Goal: Complete application form

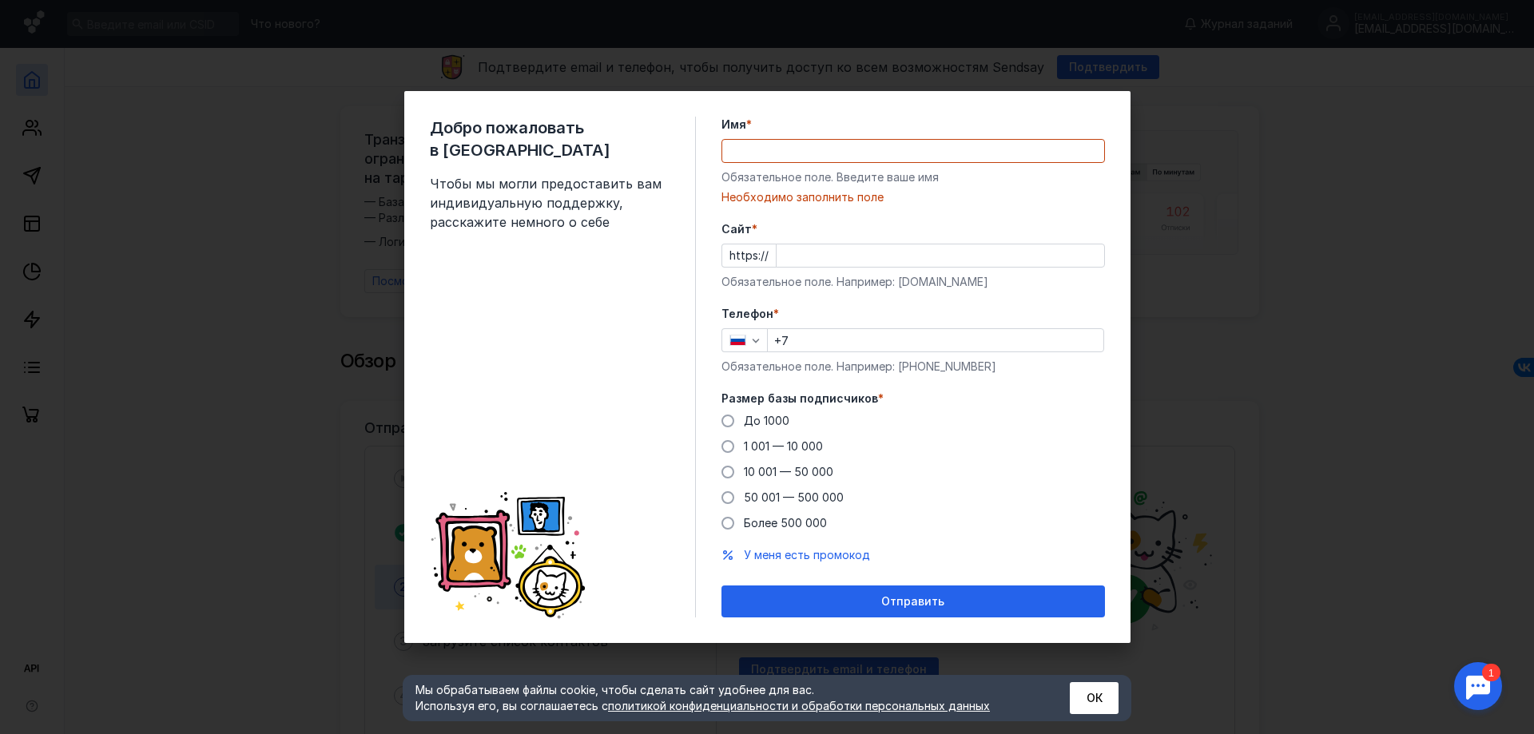
click at [903, 145] on input "Имя *" at bounding box center [913, 151] width 382 height 22
type input "radmin"
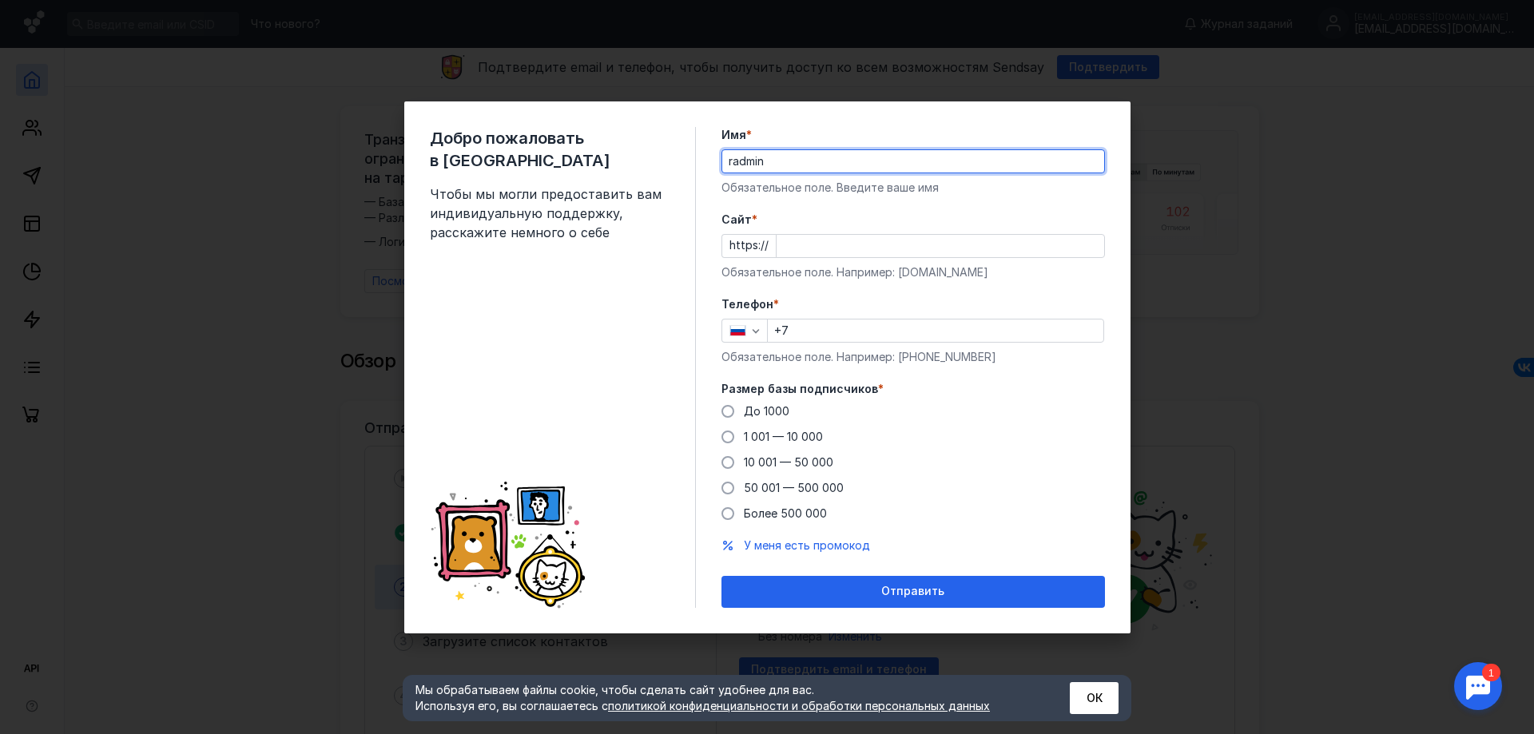
click at [1008, 207] on form "Имя * radmin Обязательное поле. Введите ваше имя [PERSON_NAME] * https:// Обяза…" at bounding box center [912, 367] width 383 height 481
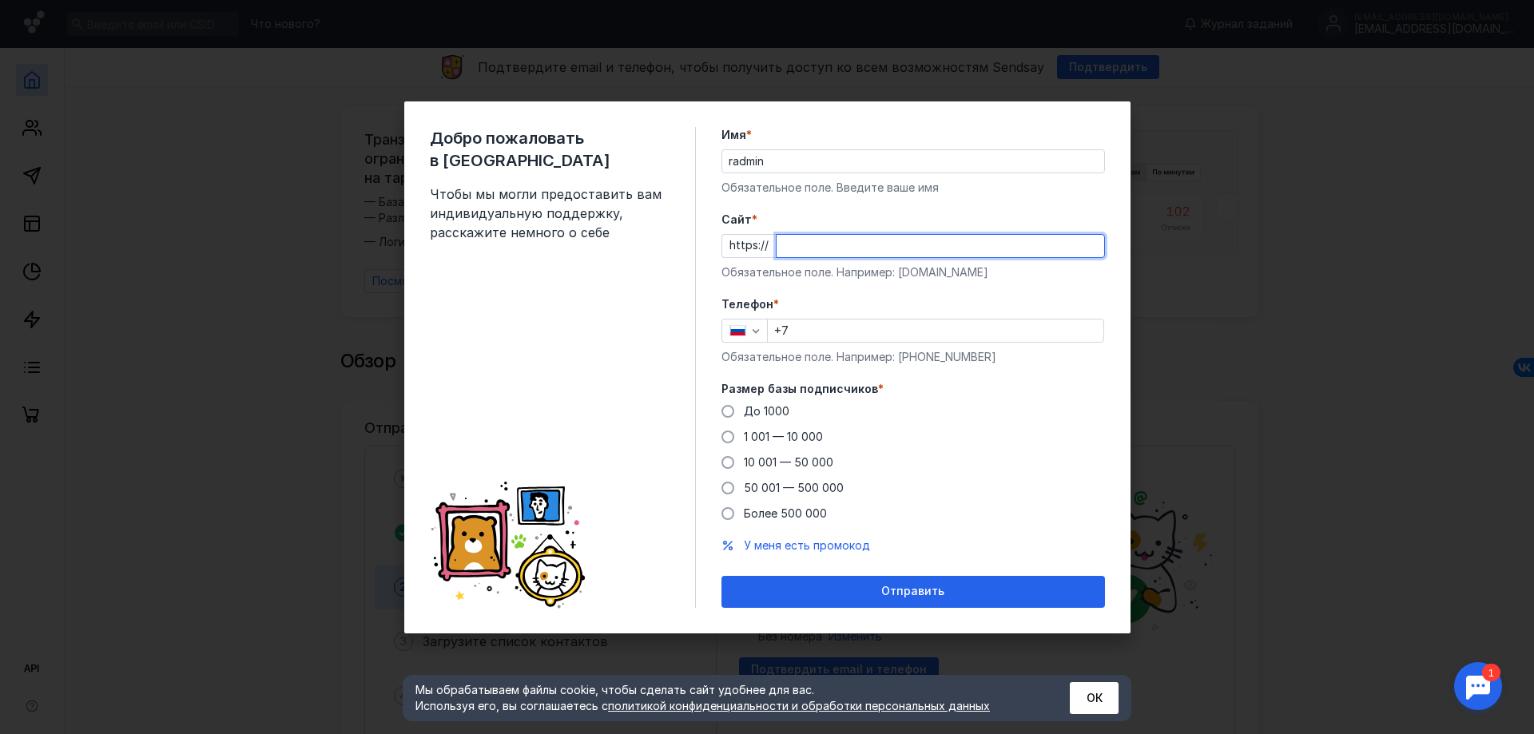
click at [842, 248] on input "Cайт *" at bounding box center [941, 246] width 328 height 22
type input "[DOMAIN_NAME]"
click at [856, 310] on label "Телефон *" at bounding box center [912, 304] width 383 height 16
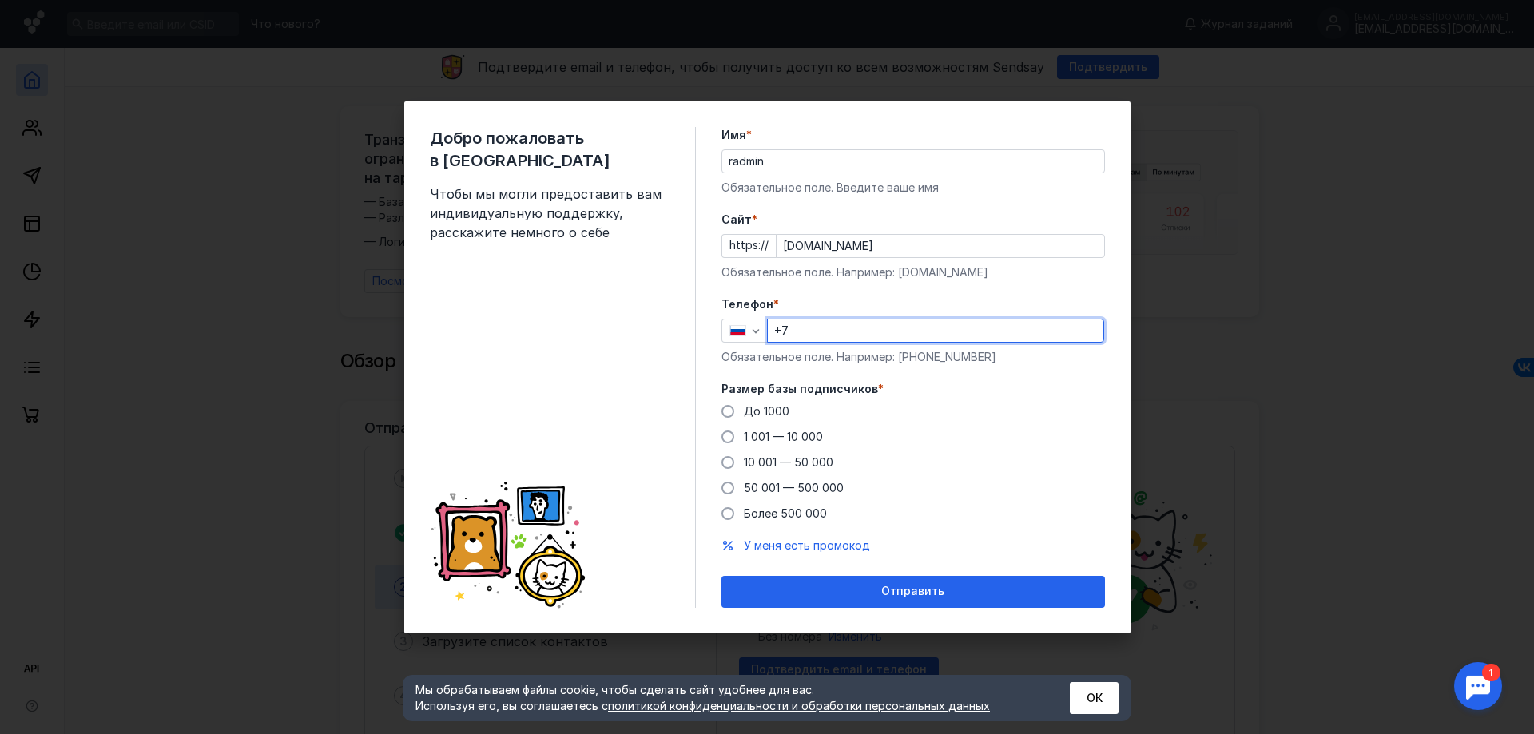
click at [852, 331] on input "+7" at bounding box center [936, 331] width 336 height 22
type input "[PHONE_NUMBER]"
click at [931, 415] on div "До [DATE] 1 001 — 10 000 10 001 — 50 000 50 001 — 500 000 Более 500 000" at bounding box center [912, 462] width 383 height 118
click at [727, 412] on span at bounding box center [727, 411] width 13 height 13
click at [0, 0] on input "До 1000" at bounding box center [0, 0] width 0 height 0
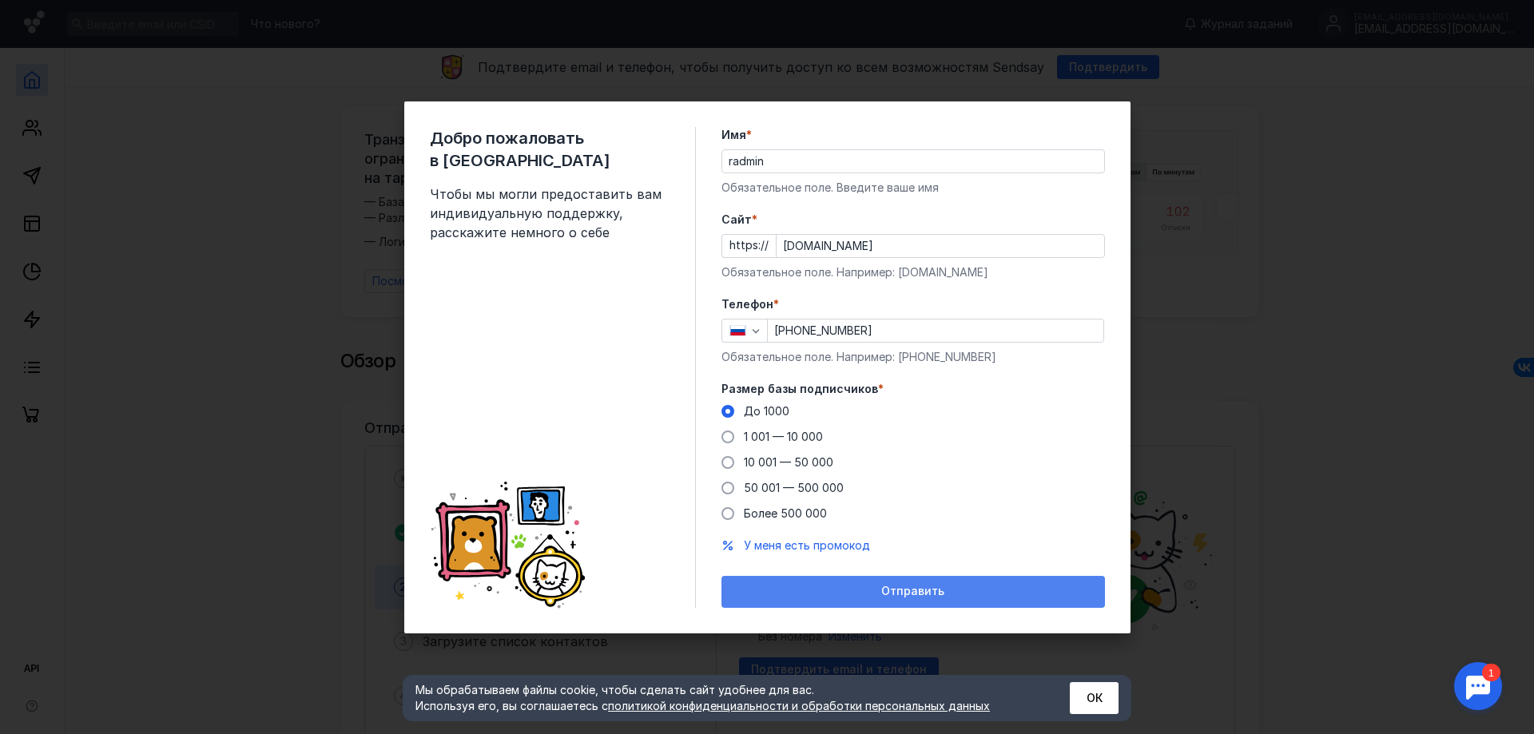
click at [947, 586] on div "Отправить" at bounding box center [912, 592] width 367 height 14
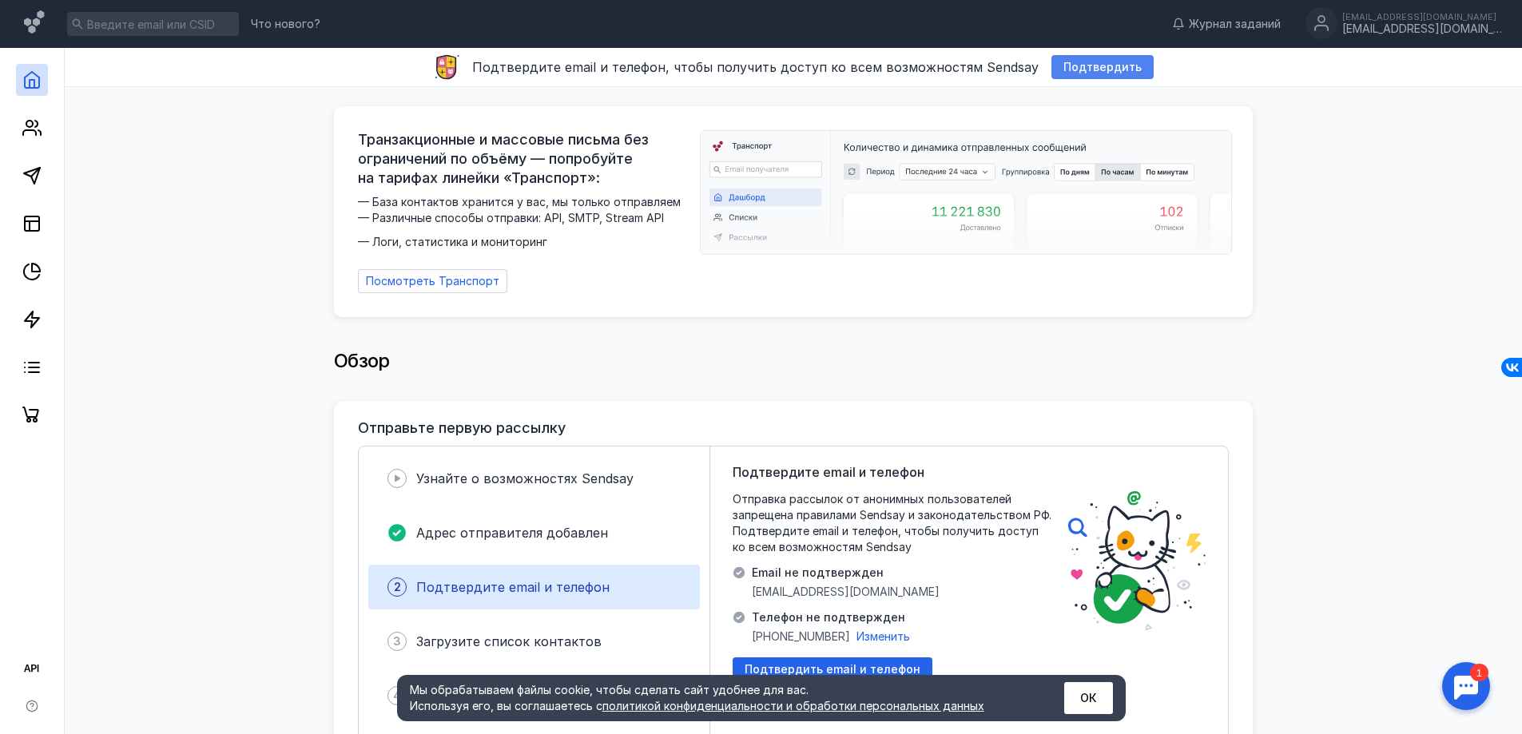
click at [1087, 64] on span "Подтвердить" at bounding box center [1102, 68] width 78 height 14
